Goal: Information Seeking & Learning: Learn about a topic

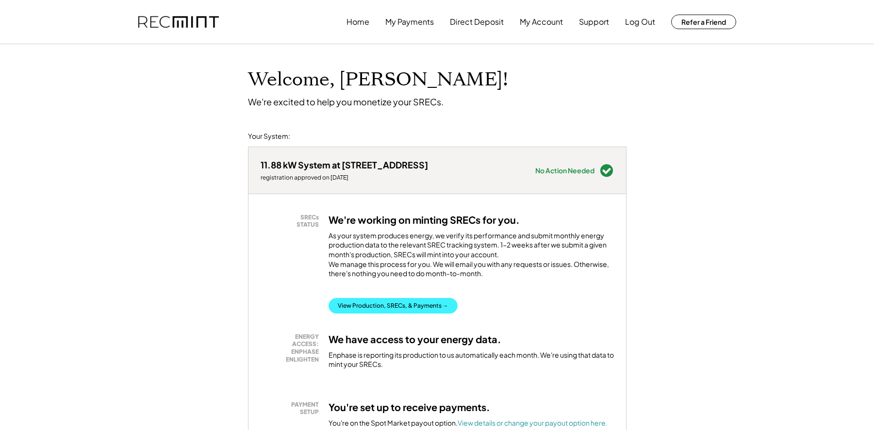
click at [415, 311] on button "View Production, SRECs, & Payments →" at bounding box center [393, 306] width 129 height 16
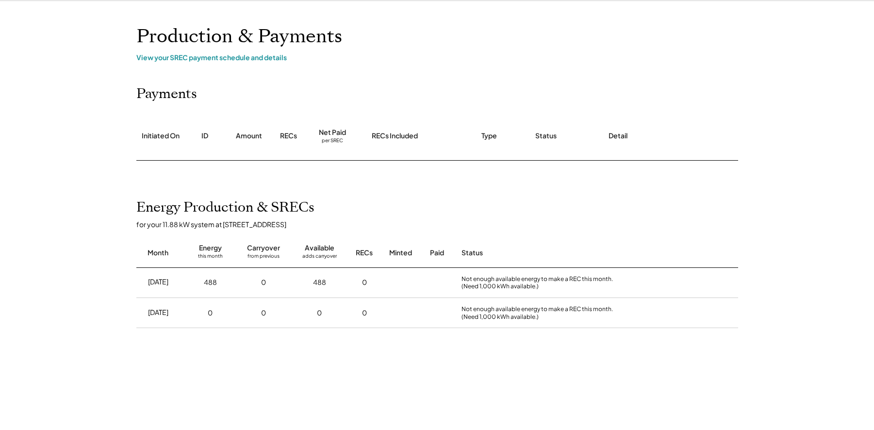
scroll to position [40, 0]
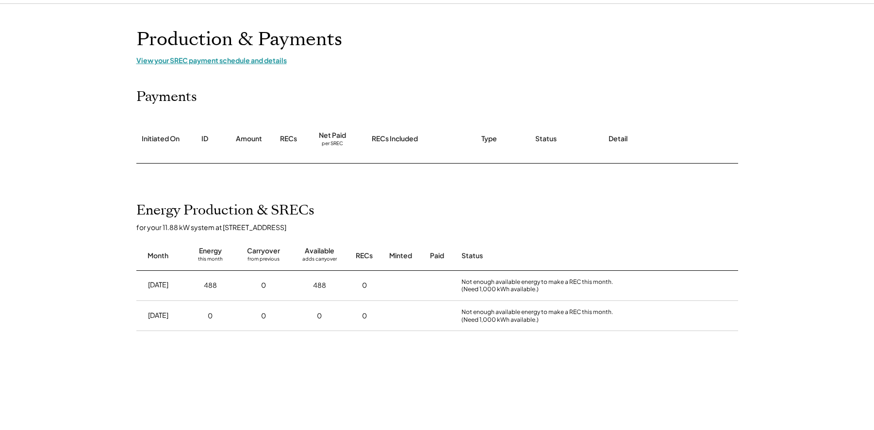
click at [279, 60] on div "View your SREC payment schedule and details" at bounding box center [437, 60] width 602 height 9
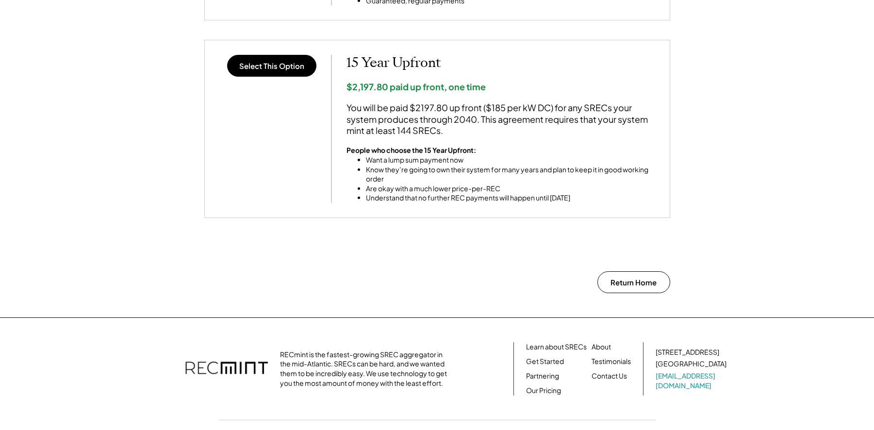
scroll to position [839, 0]
click at [546, 385] on link "Our Pricing" at bounding box center [543, 390] width 35 height 10
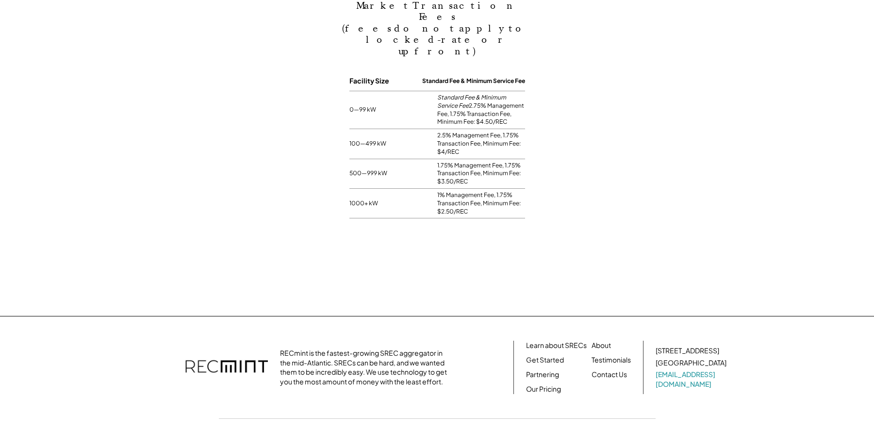
scroll to position [840, 0]
click at [547, 385] on link "Our Pricing" at bounding box center [543, 390] width 35 height 10
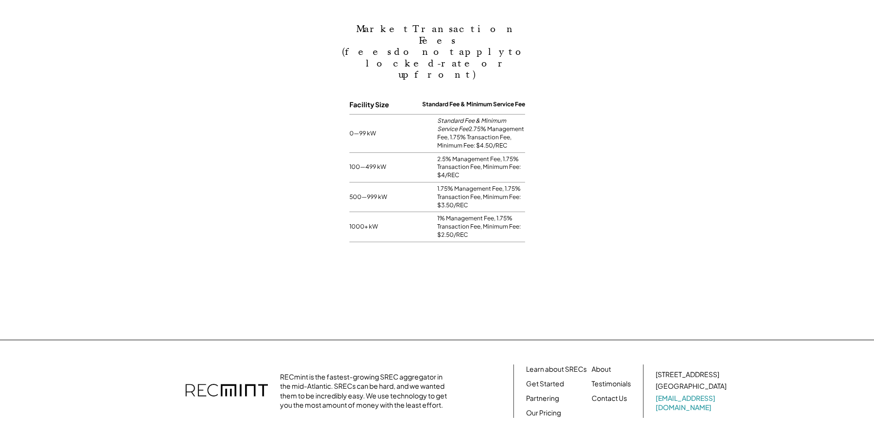
scroll to position [184, 486]
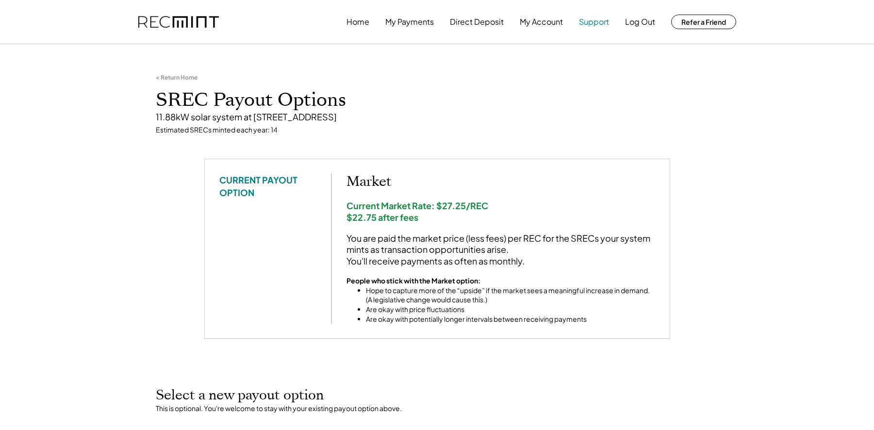
click at [593, 23] on button "Support" at bounding box center [594, 21] width 30 height 19
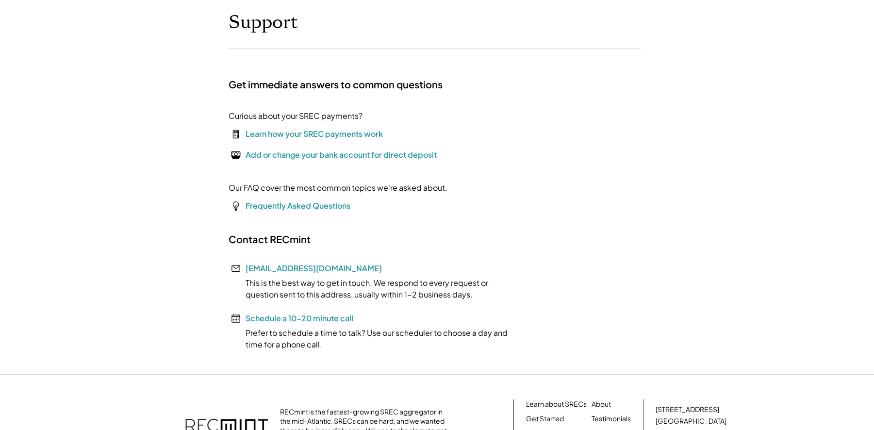
scroll to position [58, 0]
click at [313, 132] on div "Learn how your SREC payments work" at bounding box center [314, 134] width 137 height 12
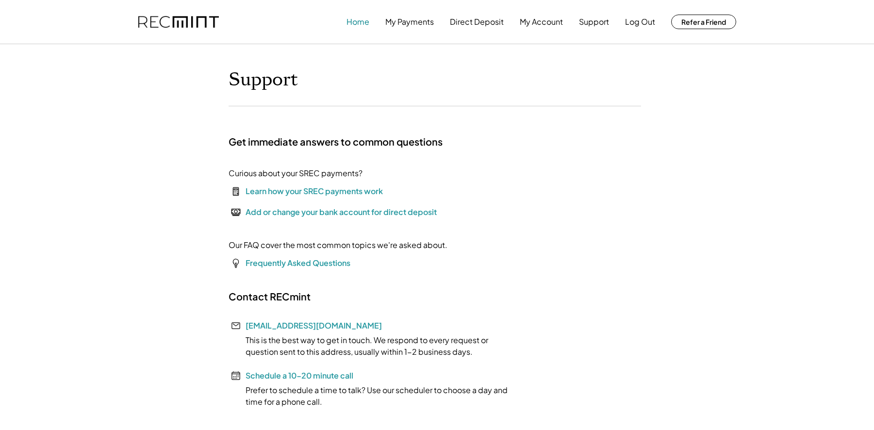
click at [363, 23] on button "Home" at bounding box center [358, 21] width 23 height 19
